Goal: Book appointment/travel/reservation

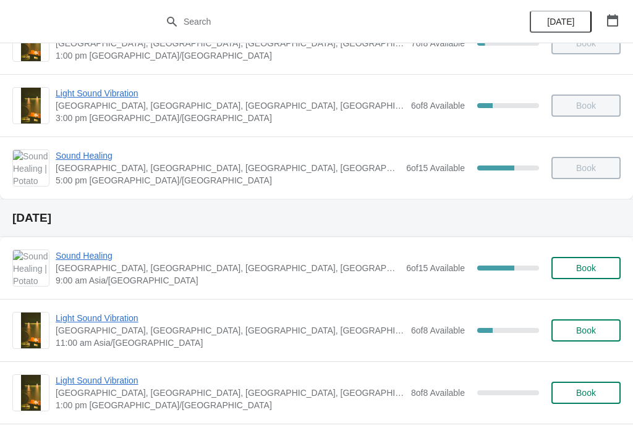
scroll to position [292, 0]
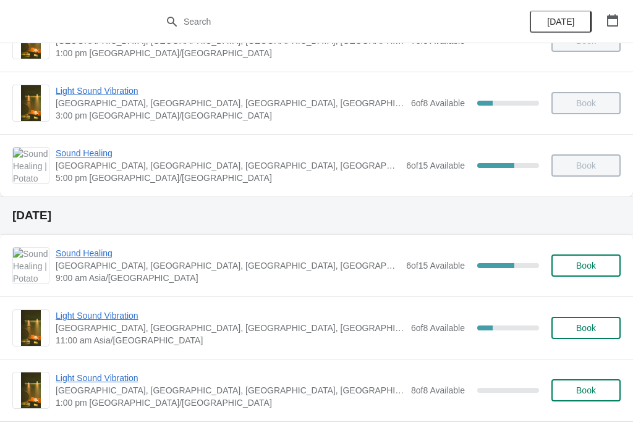
click at [73, 252] on span "Sound Healing" at bounding box center [228, 253] width 344 height 12
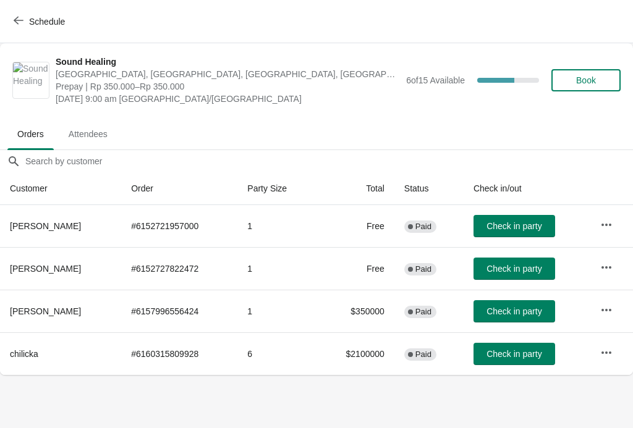
click at [578, 80] on span "Book" at bounding box center [586, 80] width 20 height 10
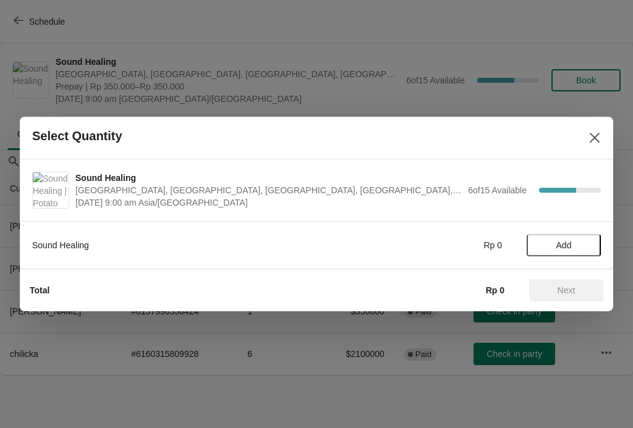
click at [565, 246] on span "Add" at bounding box center [563, 245] width 15 height 10
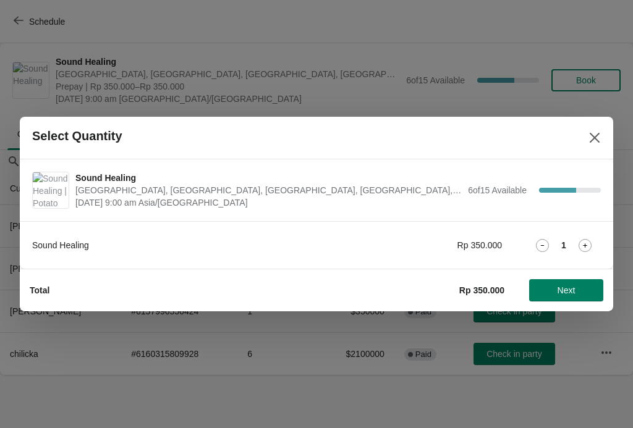
click at [587, 244] on icon at bounding box center [584, 245] width 13 height 13
click at [573, 284] on button "Next" at bounding box center [566, 290] width 74 height 22
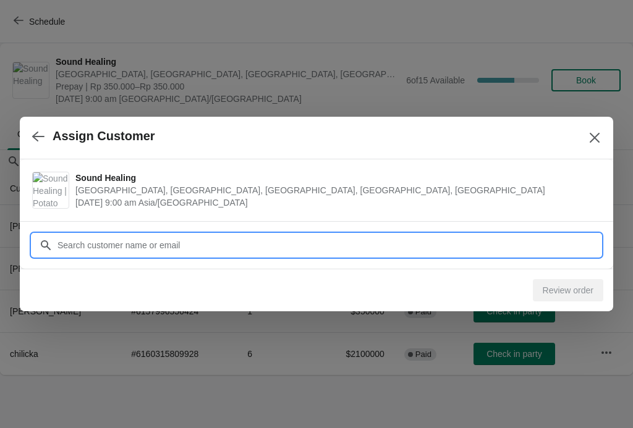
click at [542, 250] on input "Customer" at bounding box center [329, 245] width 544 height 22
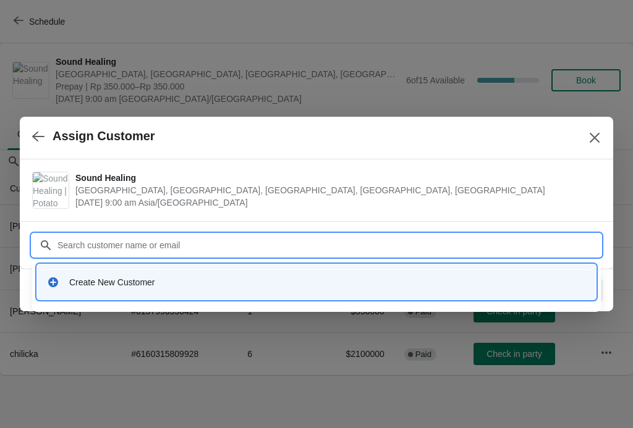
click at [169, 272] on div "Create New Customer" at bounding box center [316, 281] width 548 height 25
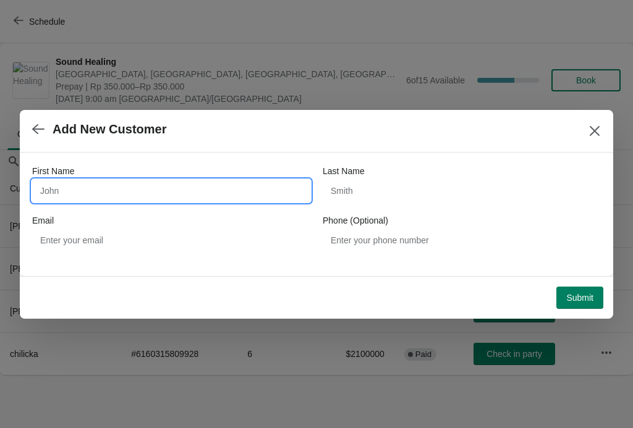
click at [44, 185] on input "First Name" at bounding box center [171, 191] width 278 height 22
type input "Nabilah"
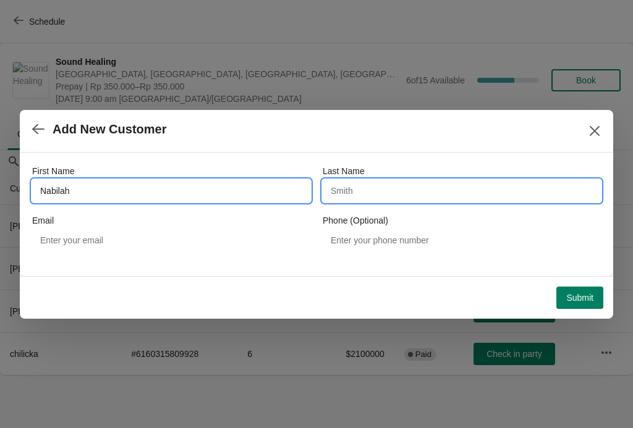
click at [432, 191] on input "Last Name" at bounding box center [461, 191] width 278 height 22
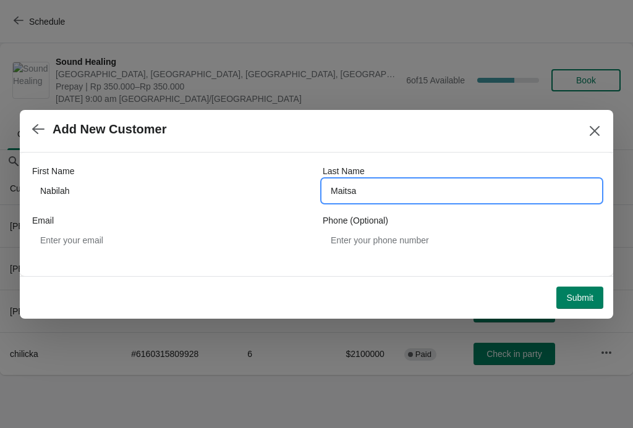
type input "Maitsa"
click at [586, 301] on span "Submit" at bounding box center [579, 298] width 27 height 10
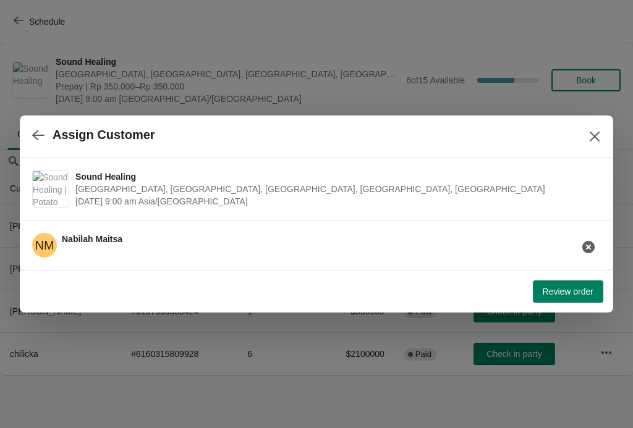
click at [572, 290] on span "Review order" at bounding box center [567, 292] width 51 height 10
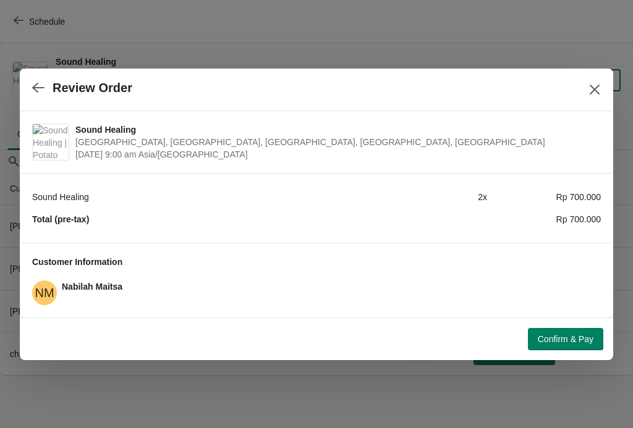
click at [565, 340] on span "Confirm & Pay" at bounding box center [565, 339] width 56 height 10
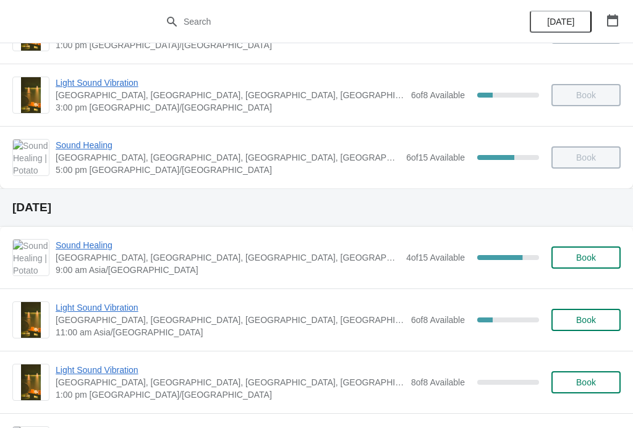
scroll to position [301, 0]
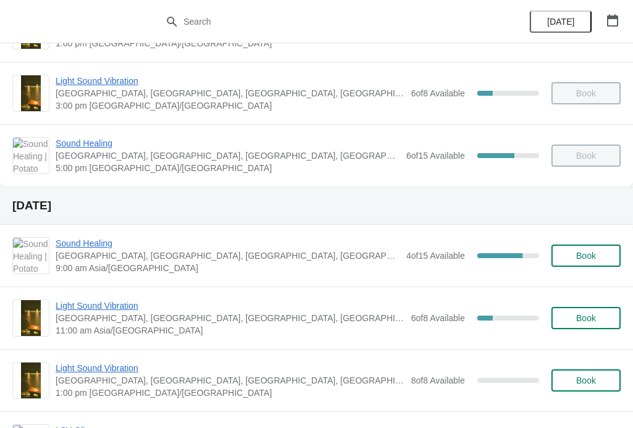
click at [95, 238] on span "Sound Healing" at bounding box center [228, 243] width 344 height 12
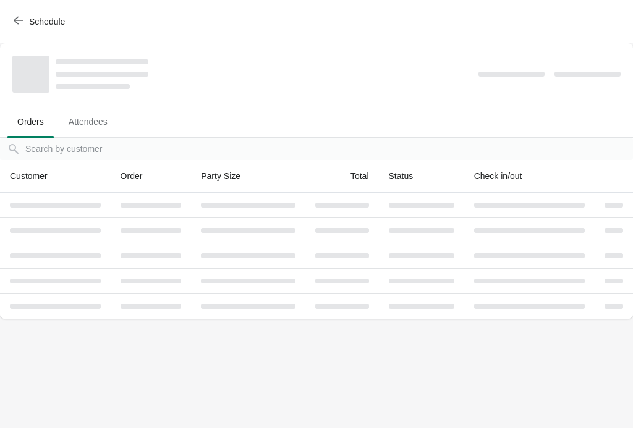
scroll to position [0, 0]
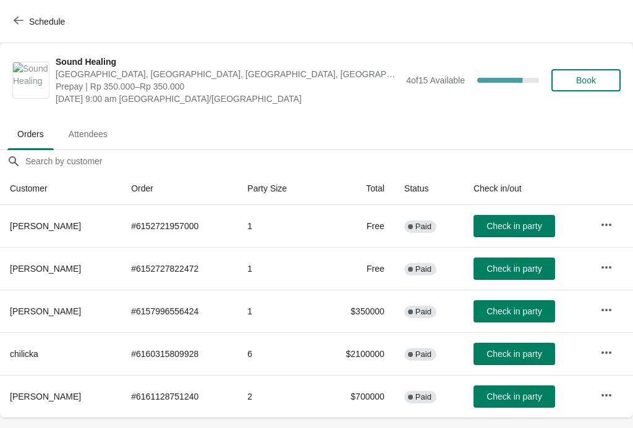
click at [18, 12] on button "Schedule" at bounding box center [40, 22] width 69 height 22
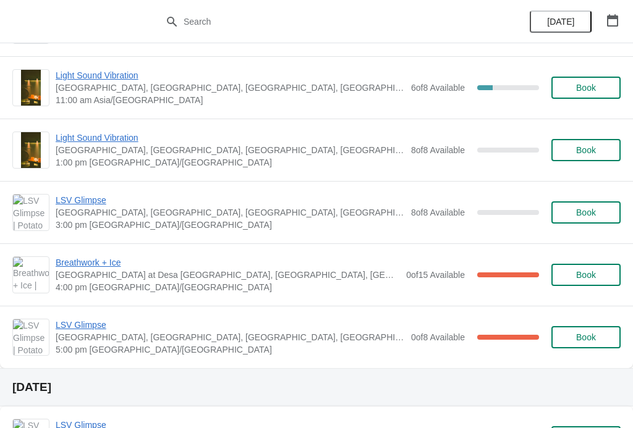
scroll to position [538, 0]
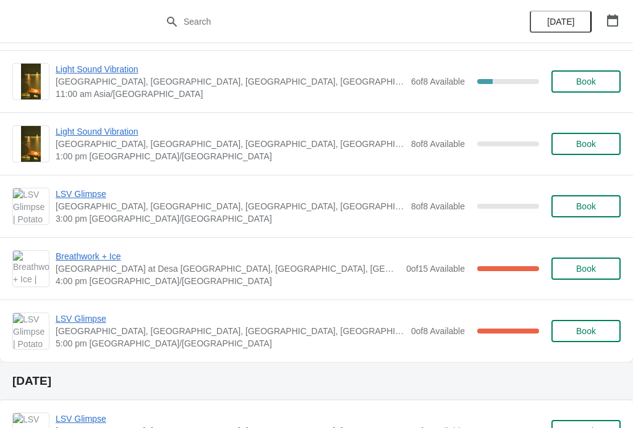
click at [101, 260] on span "Breathwork + Ice" at bounding box center [228, 256] width 344 height 12
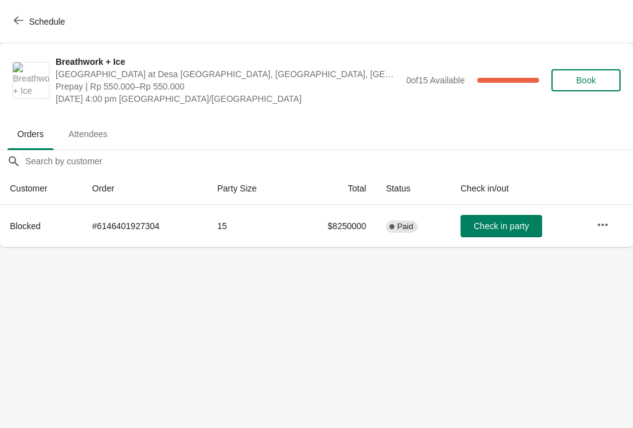
click at [9, 11] on button "Schedule" at bounding box center [40, 22] width 69 height 22
